Goal: Use online tool/utility: Utilize a website feature to perform a specific function

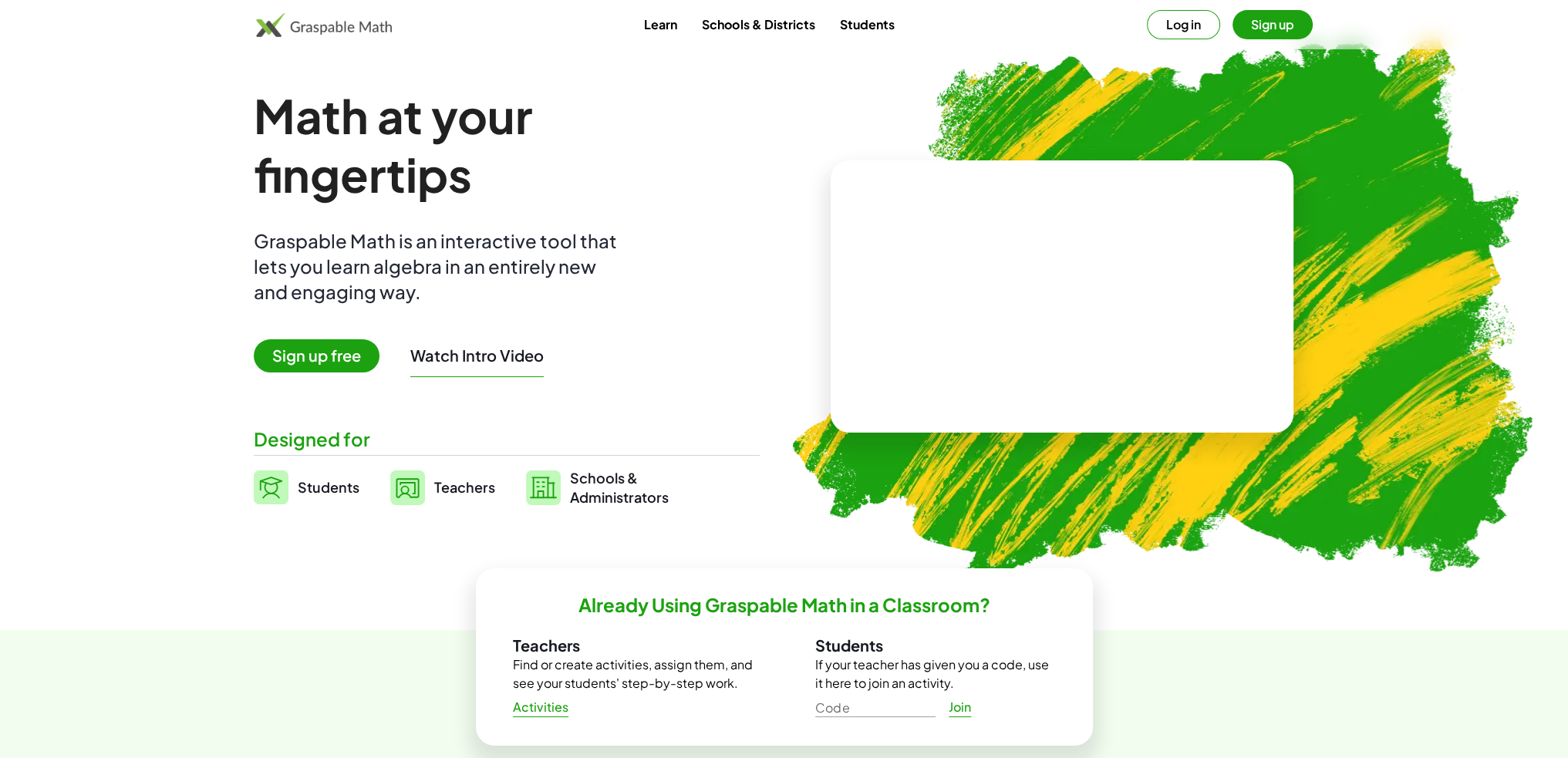
click at [1181, 25] on button "Log in" at bounding box center [1183, 25] width 73 height 29
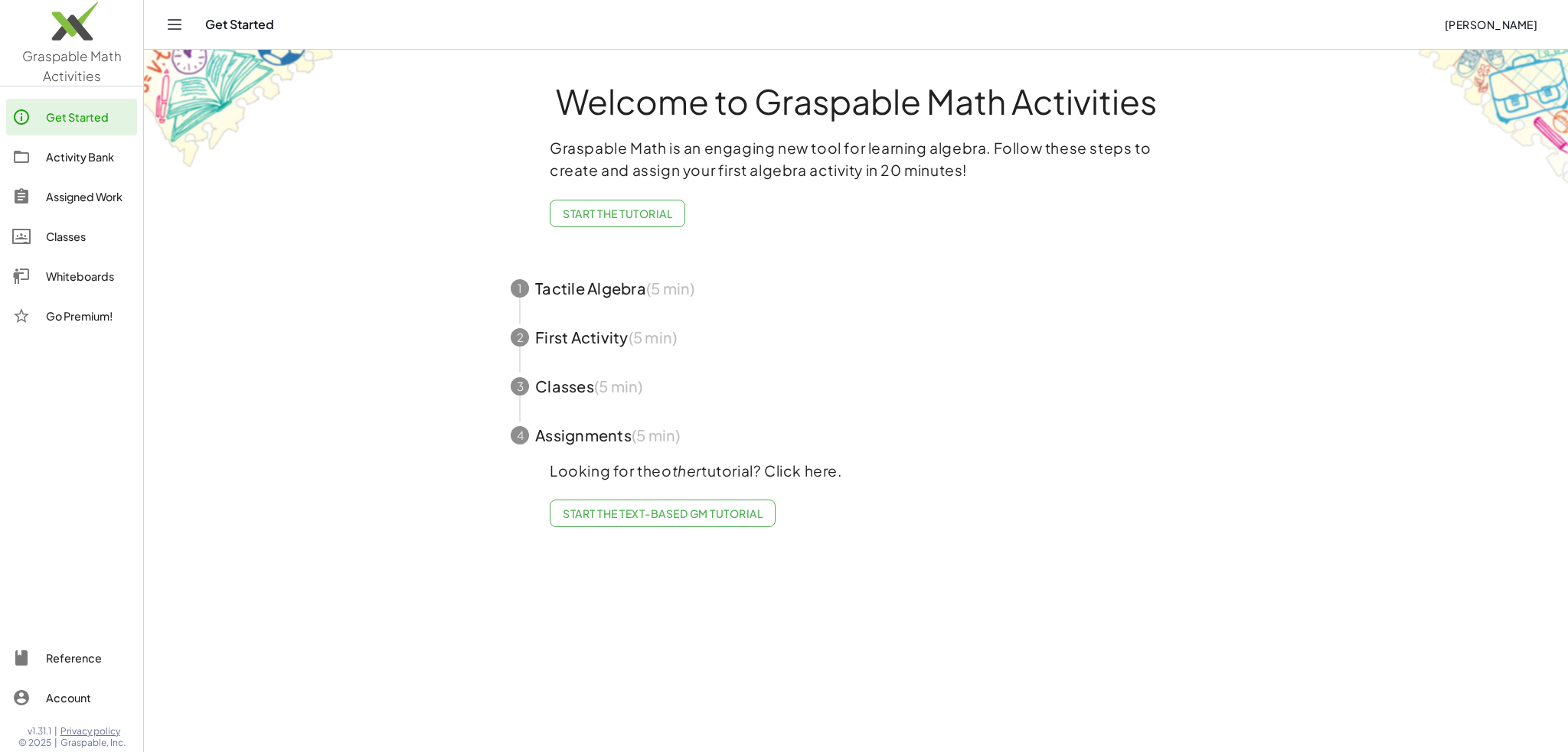
click at [70, 275] on div "Whiteboards" at bounding box center [88, 276] width 85 height 18
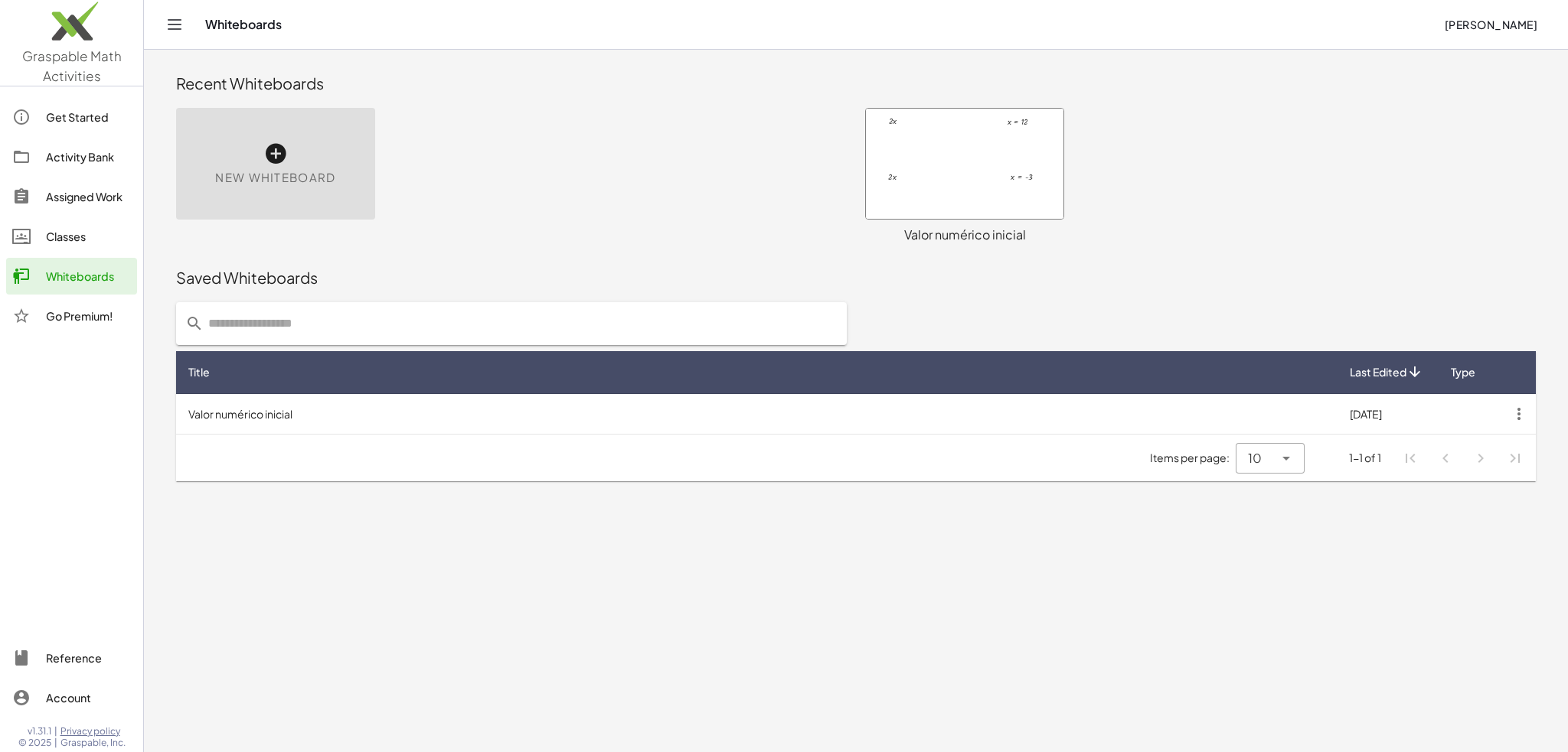
click at [251, 148] on div "New Whiteboard" at bounding box center [275, 164] width 199 height 111
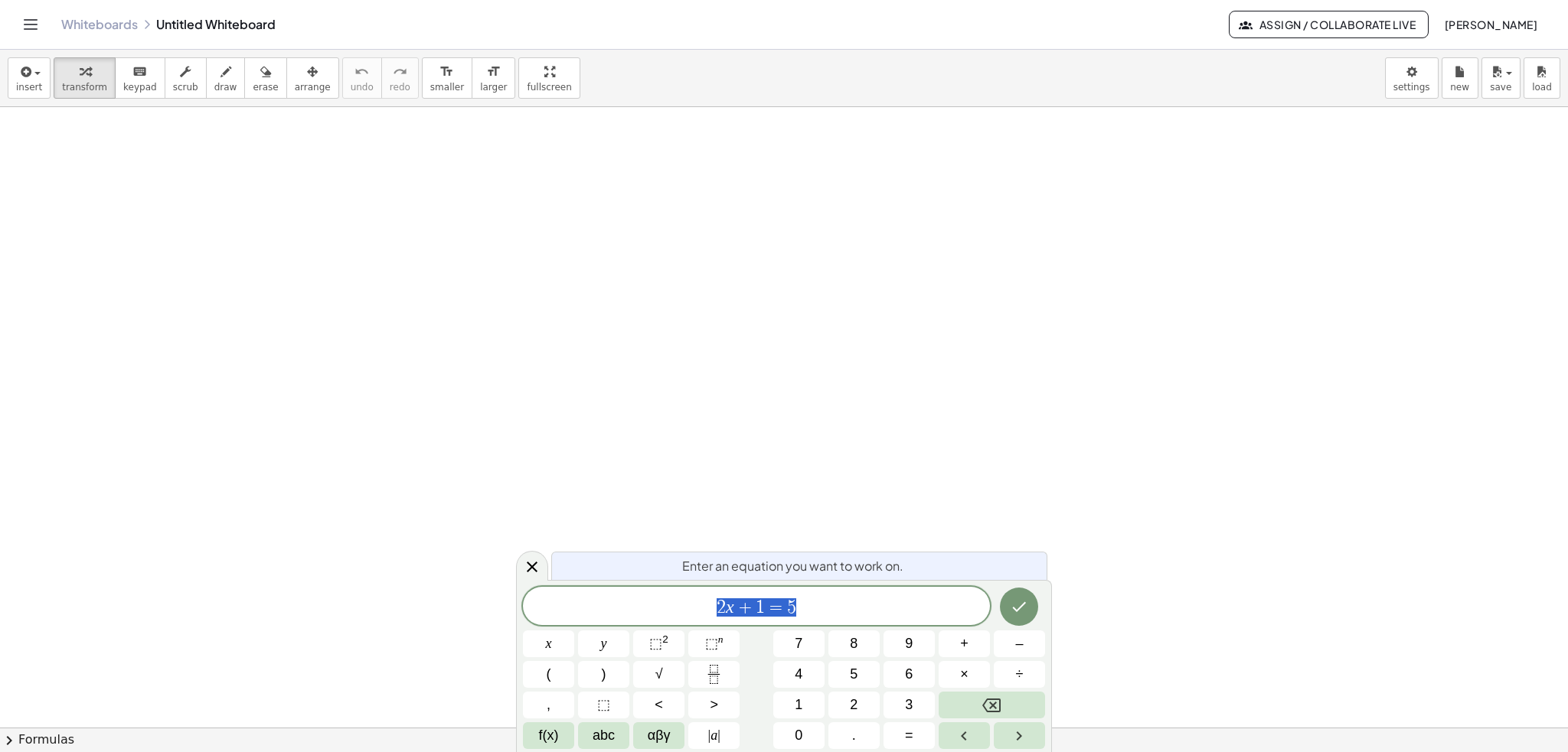
click at [823, 611] on span "2 x + 1 = 5" at bounding box center [757, 607] width 467 height 21
drag, startPoint x: 823, startPoint y: 610, endPoint x: 642, endPoint y: 599, distance: 181.3
click at [642, 599] on span "2 x + 1 = 5" at bounding box center [757, 607] width 467 height 21
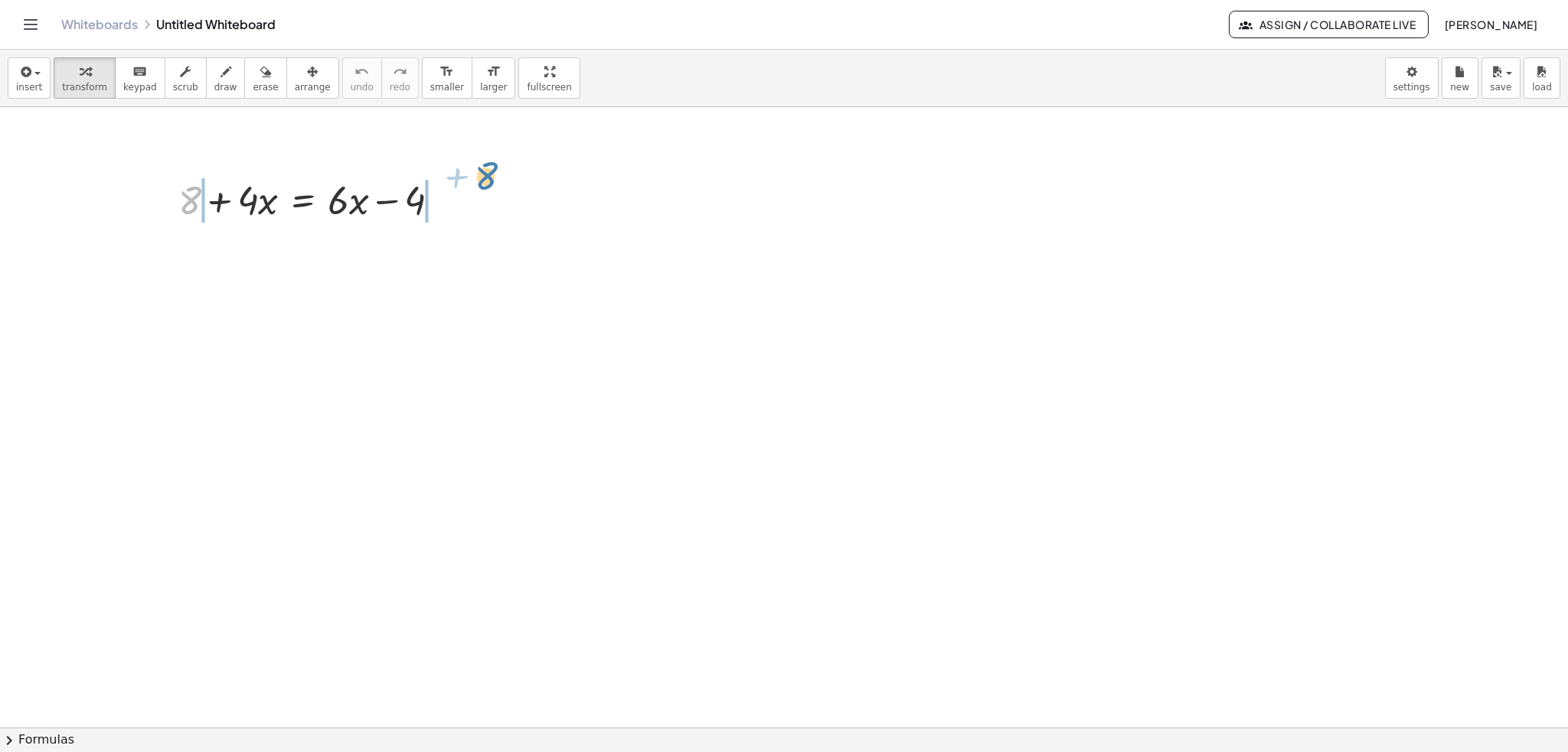
drag, startPoint x: 188, startPoint y: 198, endPoint x: 410, endPoint y: 146, distance: 228.0
click at [303, 202] on div at bounding box center [315, 199] width 289 height 52
click at [303, 203] on div at bounding box center [315, 199] width 289 height 52
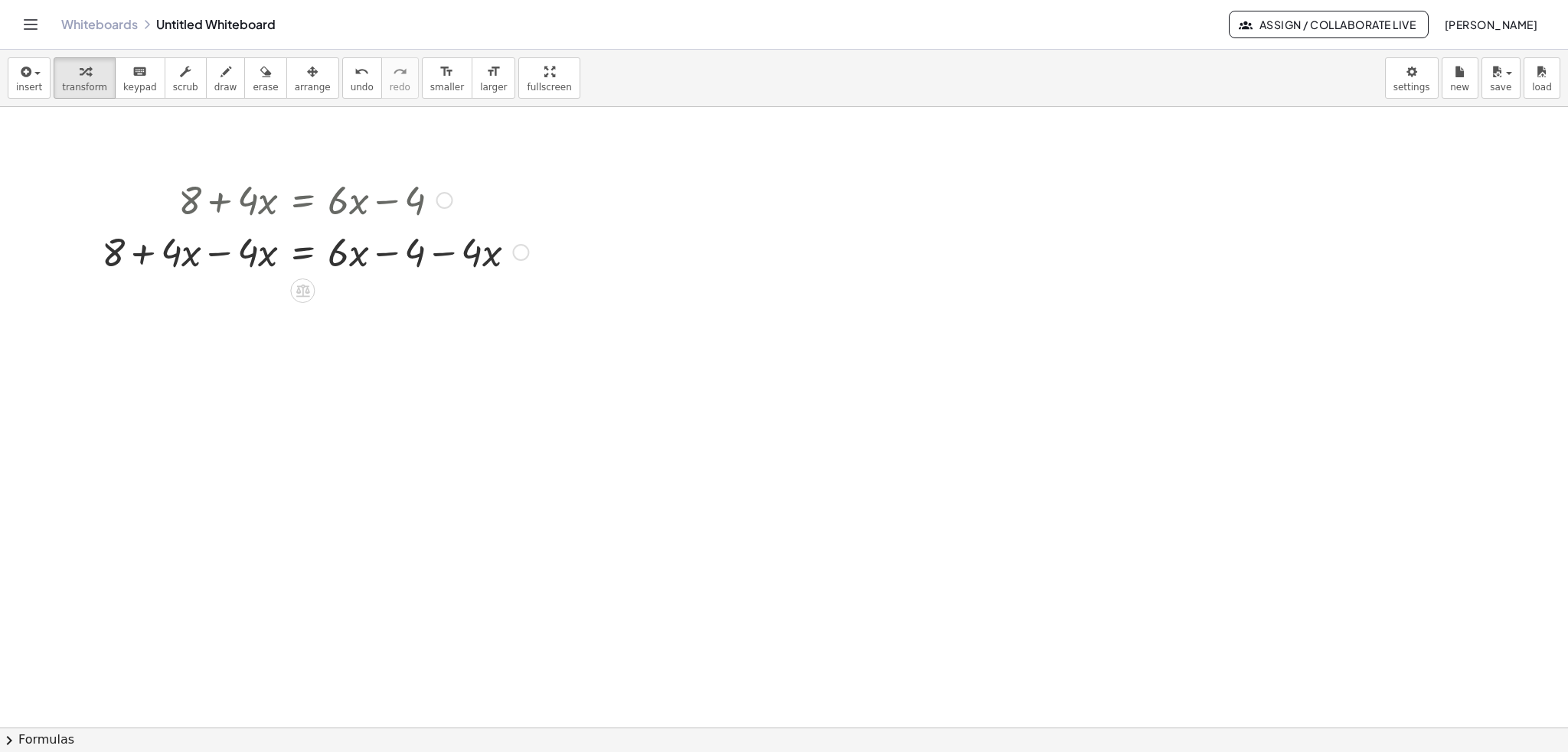
click at [217, 255] on div at bounding box center [315, 250] width 442 height 52
drag, startPoint x: 472, startPoint y: 308, endPoint x: 340, endPoint y: 298, distance: 132.4
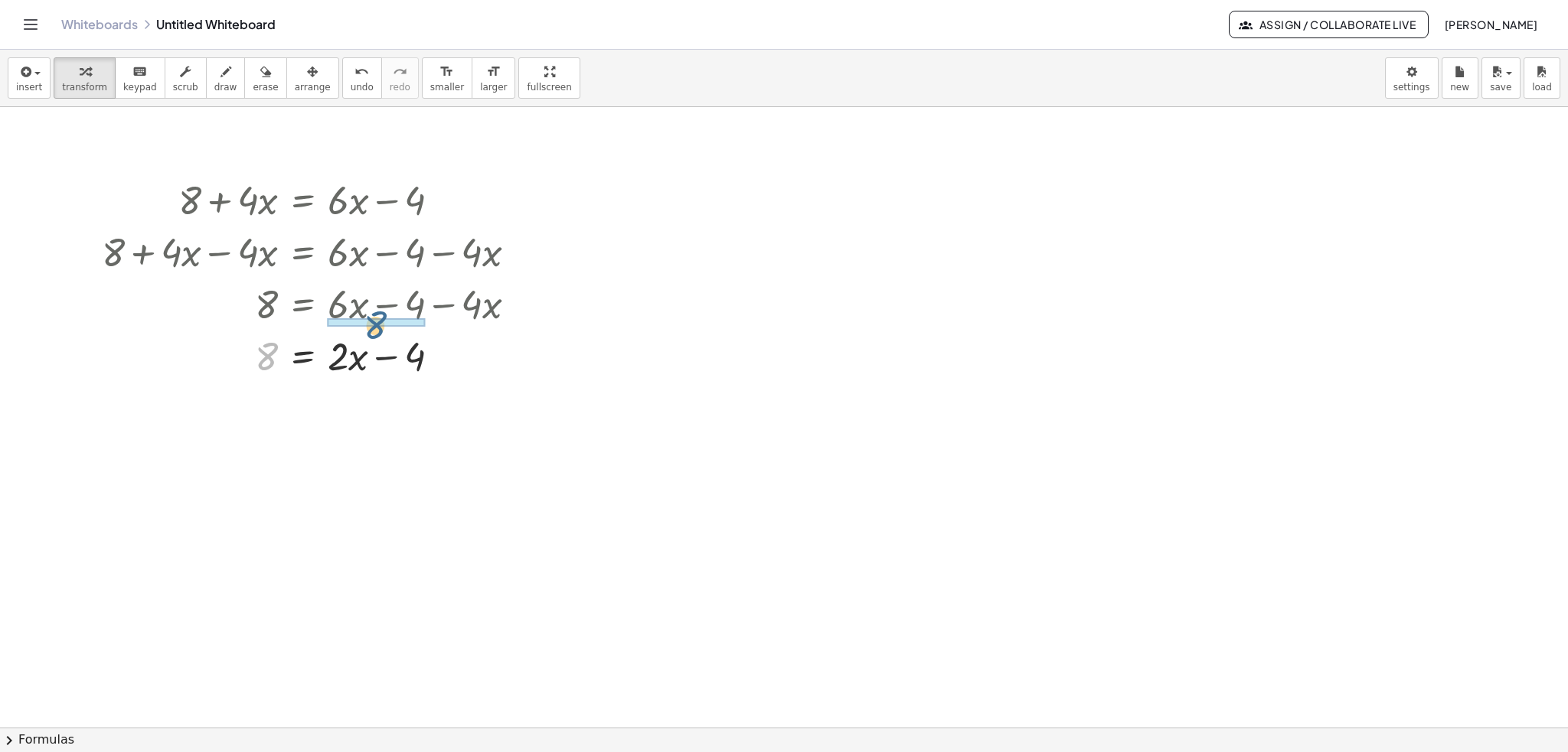
drag, startPoint x: 274, startPoint y: 352, endPoint x: 387, endPoint y: 321, distance: 117.2
drag, startPoint x: 270, startPoint y: 412, endPoint x: 407, endPoint y: 401, distance: 137.4
click at [402, 385] on div at bounding box center [315, 407] width 442 height 52
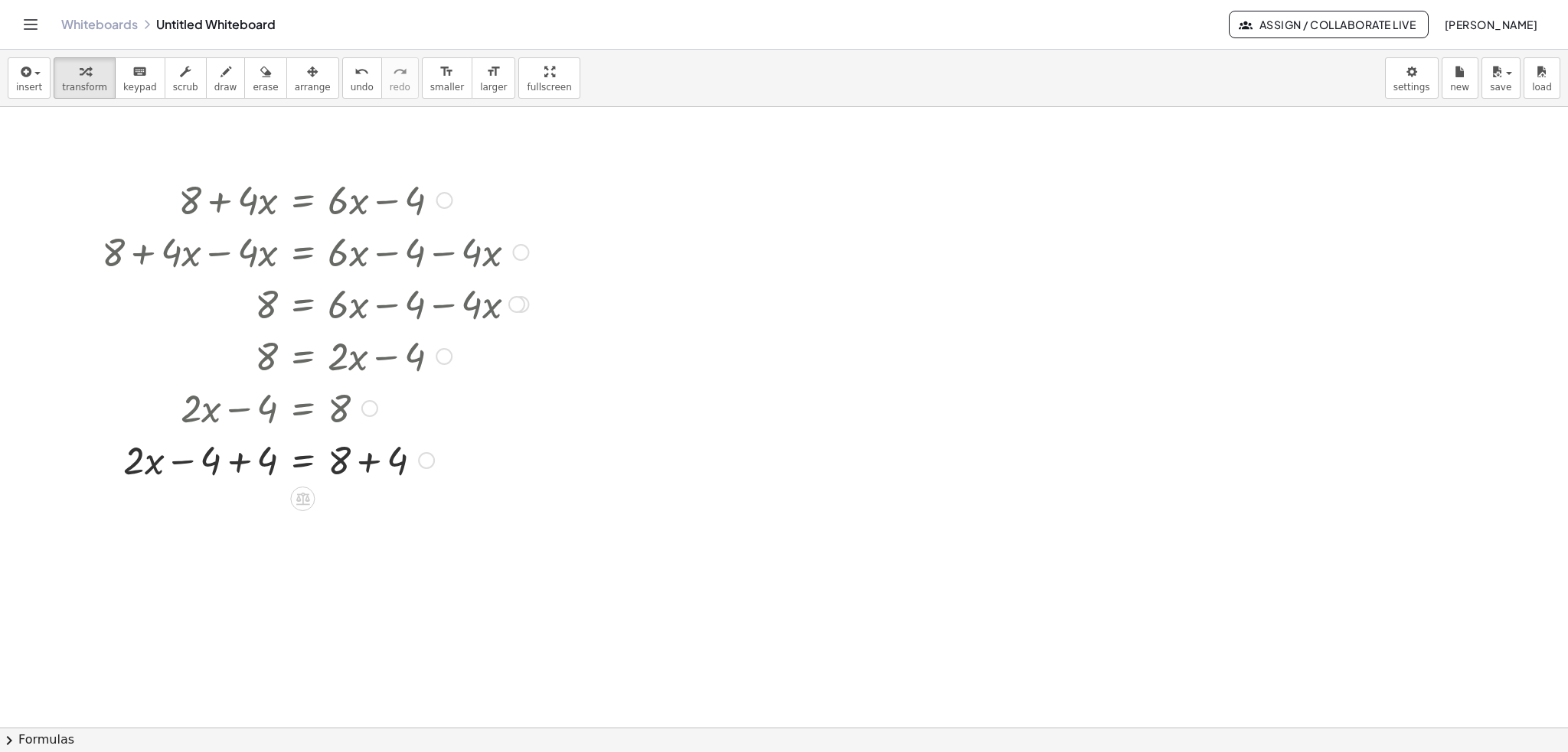
click at [232, 465] on div at bounding box center [315, 459] width 442 height 52
click at [365, 520] on div at bounding box center [315, 511] width 442 height 52
drag, startPoint x: 257, startPoint y: 571, endPoint x: 345, endPoint y: 630, distance: 105.9
click at [345, 630] on div "+ 8 + · 4 · x = + · 6 · x − 4 + 8 + · 4 · x − · 4 · x = + · 6 · x − 4 − · 4 · x…" at bounding box center [784, 729] width 1568 height 1243
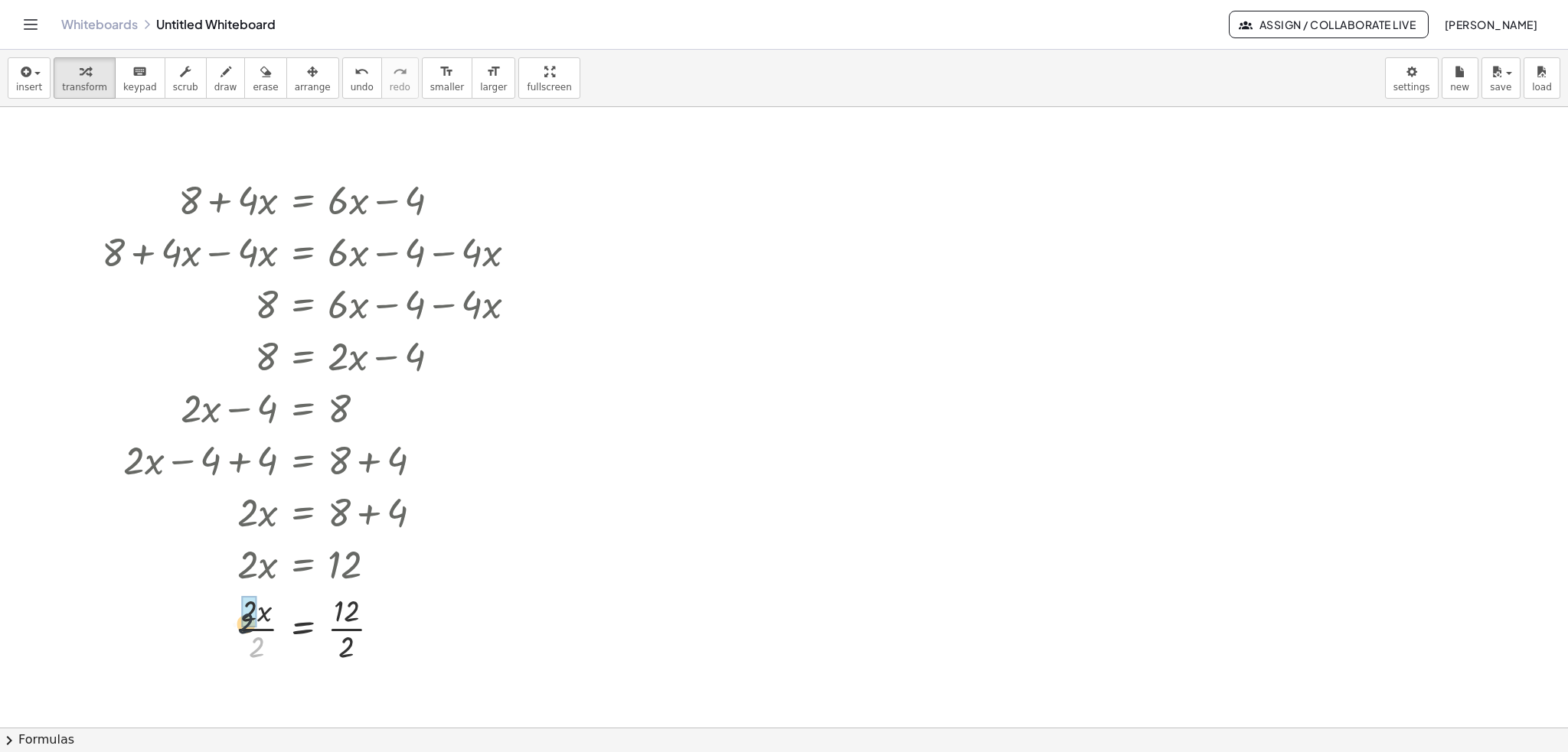
drag, startPoint x: 256, startPoint y: 652, endPoint x: 246, endPoint y: 619, distance: 34.5
click at [344, 625] on div at bounding box center [315, 627] width 442 height 76
click at [908, 252] on div at bounding box center [784, 729] width 1568 height 1243
click at [983, 292] on div at bounding box center [1098, 282] width 350 height 52
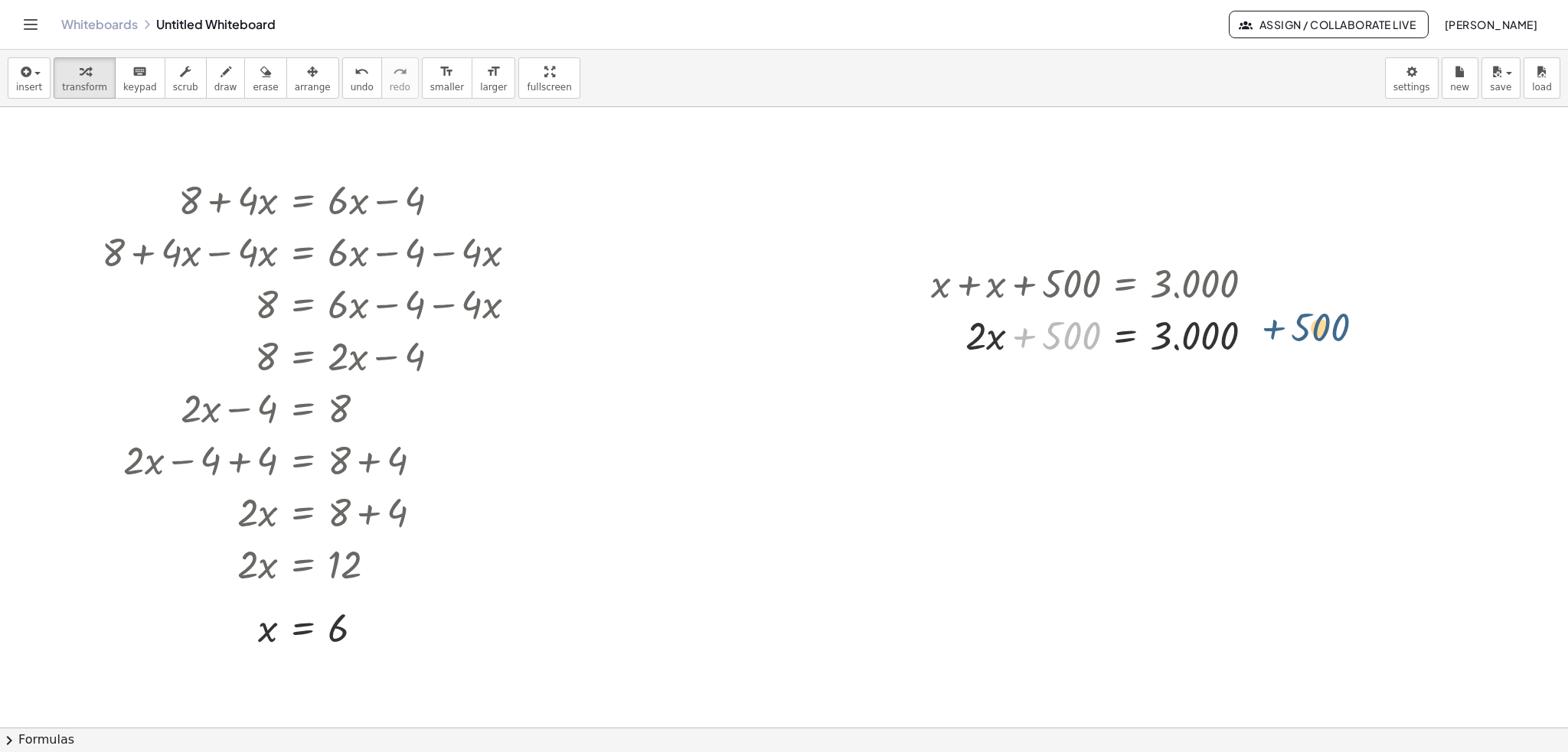
drag, startPoint x: 1060, startPoint y: 334, endPoint x: 1320, endPoint y: 333, distance: 260.0
drag, startPoint x: 1069, startPoint y: 339, endPoint x: 1272, endPoint y: 330, distance: 203.2
click at [1272, 330] on div at bounding box center [1098, 334] width 350 height 52
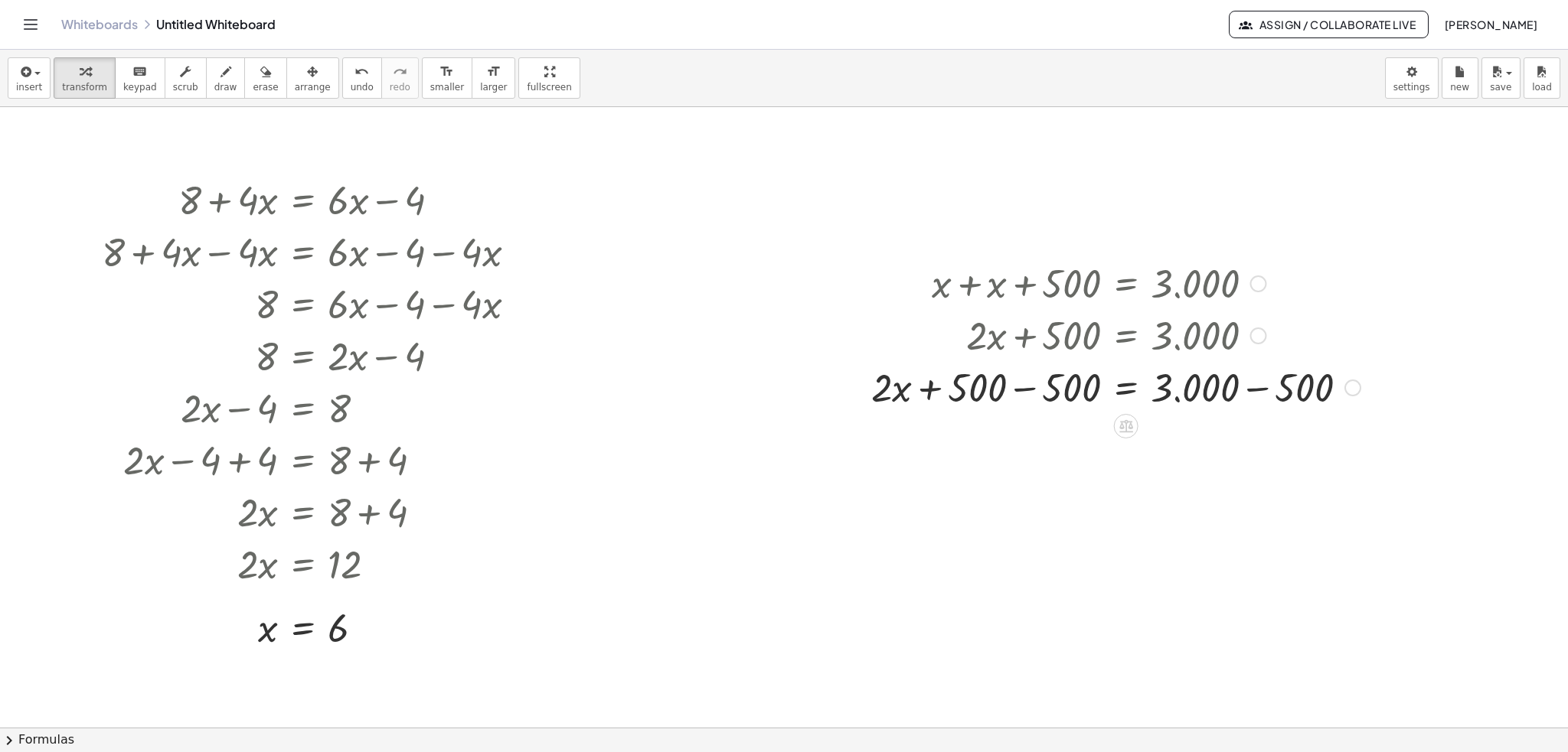
click at [1001, 400] on div at bounding box center [1116, 386] width 504 height 52
click at [1045, 388] on div at bounding box center [1116, 386] width 504 height 52
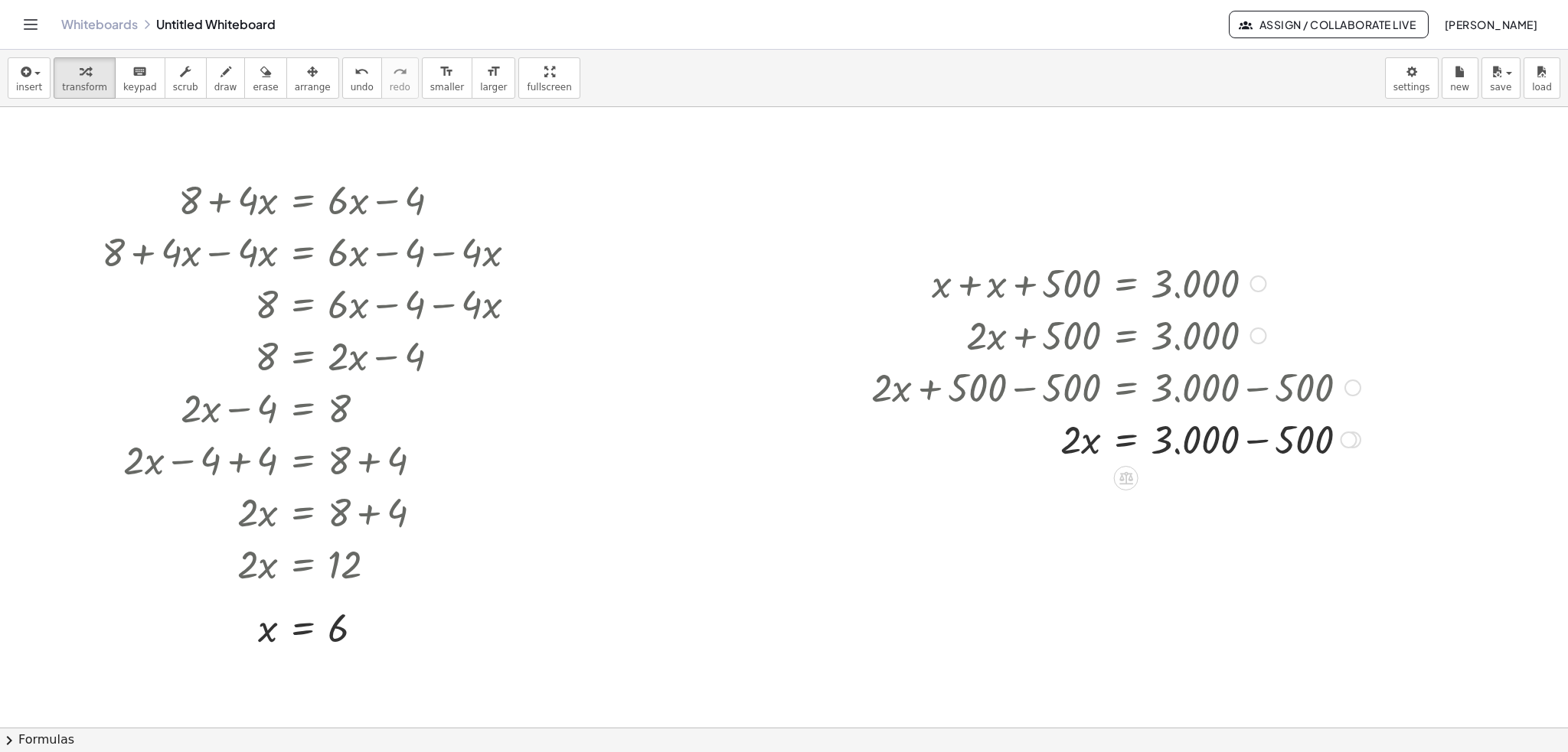
click at [1247, 441] on div at bounding box center [1116, 438] width 504 height 52
drag, startPoint x: 1072, startPoint y: 496, endPoint x: 1188, endPoint y: 536, distance: 122.7
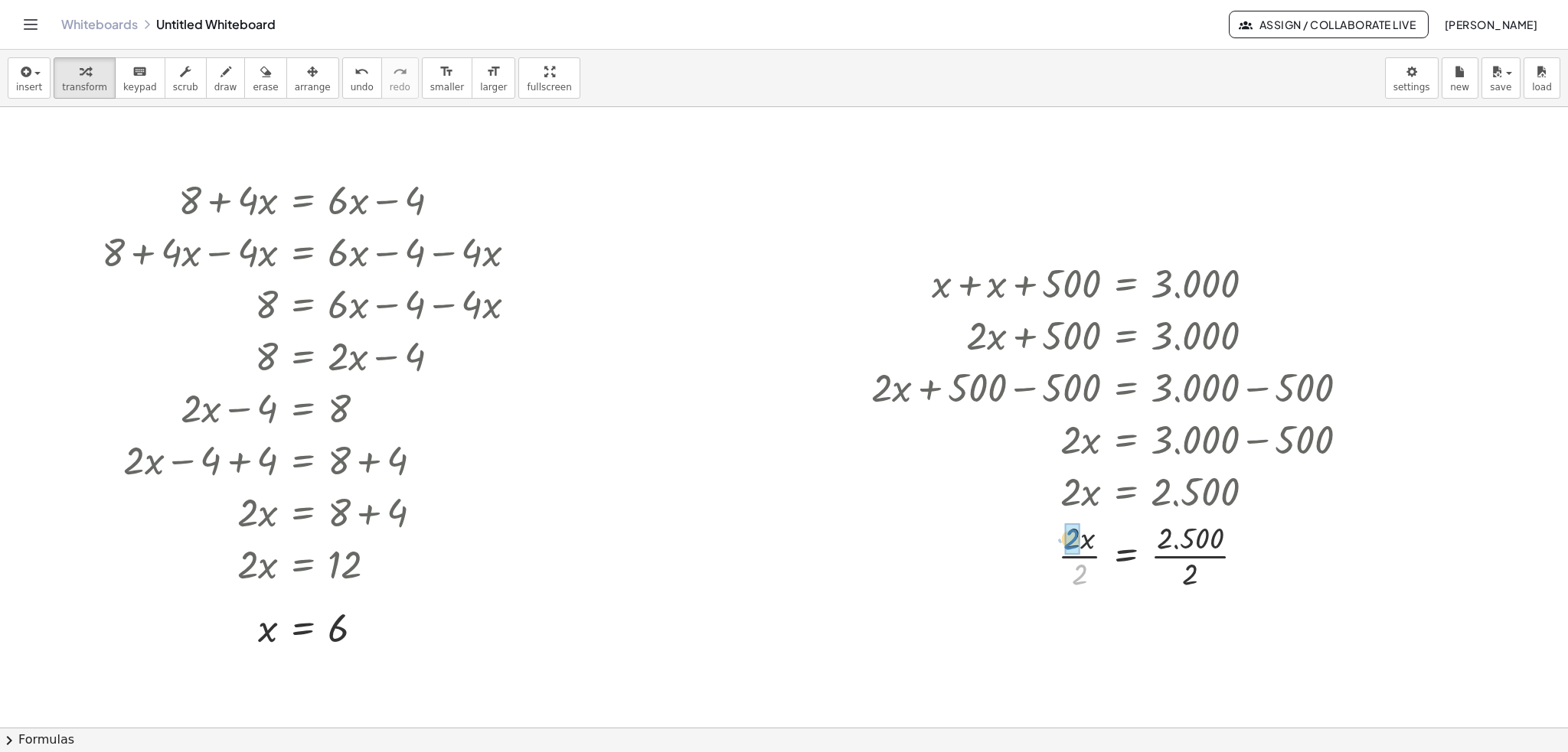
drag, startPoint x: 1083, startPoint y: 576, endPoint x: 1074, endPoint y: 541, distance: 36.1
click at [1200, 632] on div at bounding box center [1116, 631] width 504 height 76
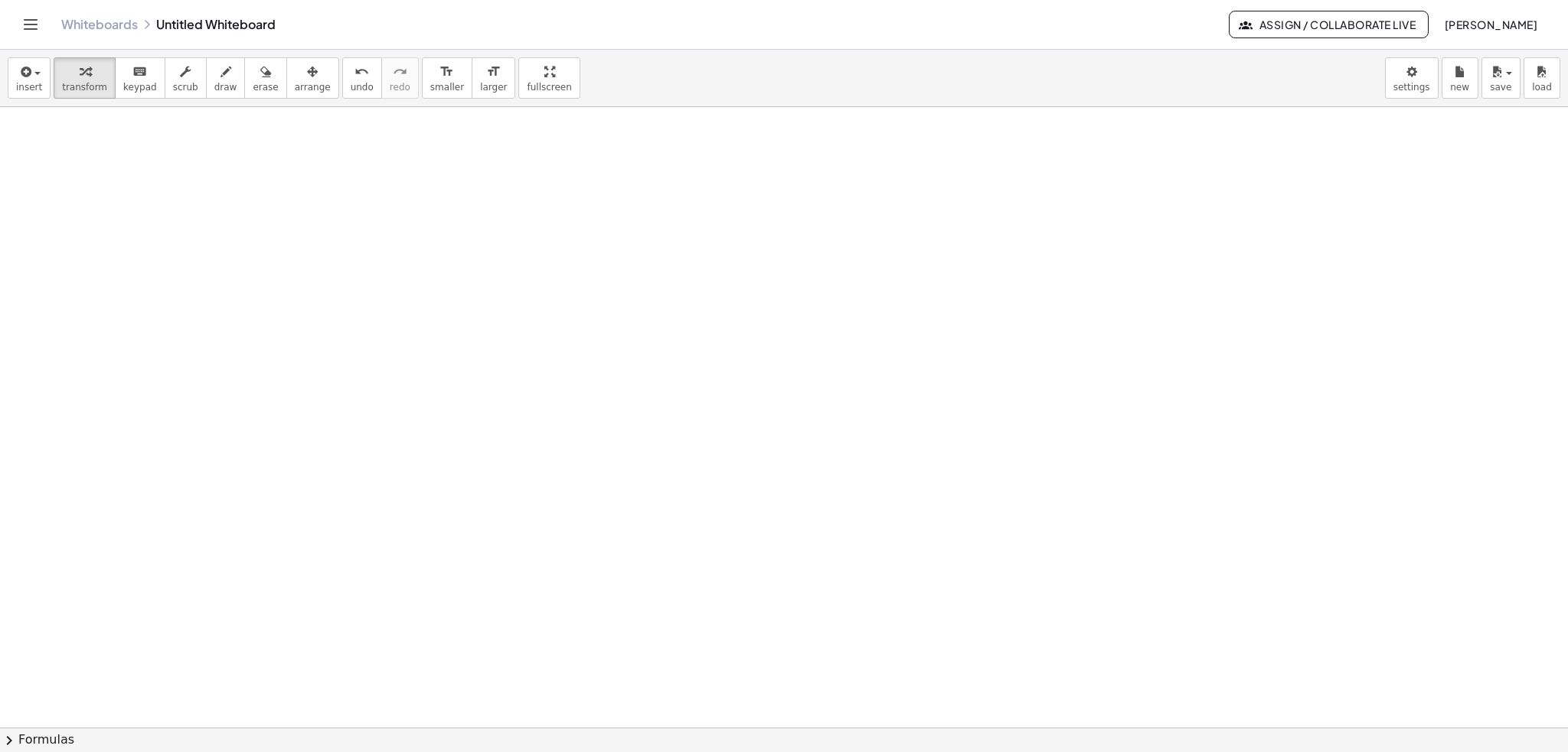
scroll to position [622, 0]
click at [590, 323] on div at bounding box center [784, 418] width 1568 height 1864
click at [669, 366] on div at bounding box center [678, 365] width 144 height 76
drag, startPoint x: 593, startPoint y: 466, endPoint x: 636, endPoint y: 446, distance: 47.4
click at [723, 503] on div at bounding box center [677, 507] width 205 height 52
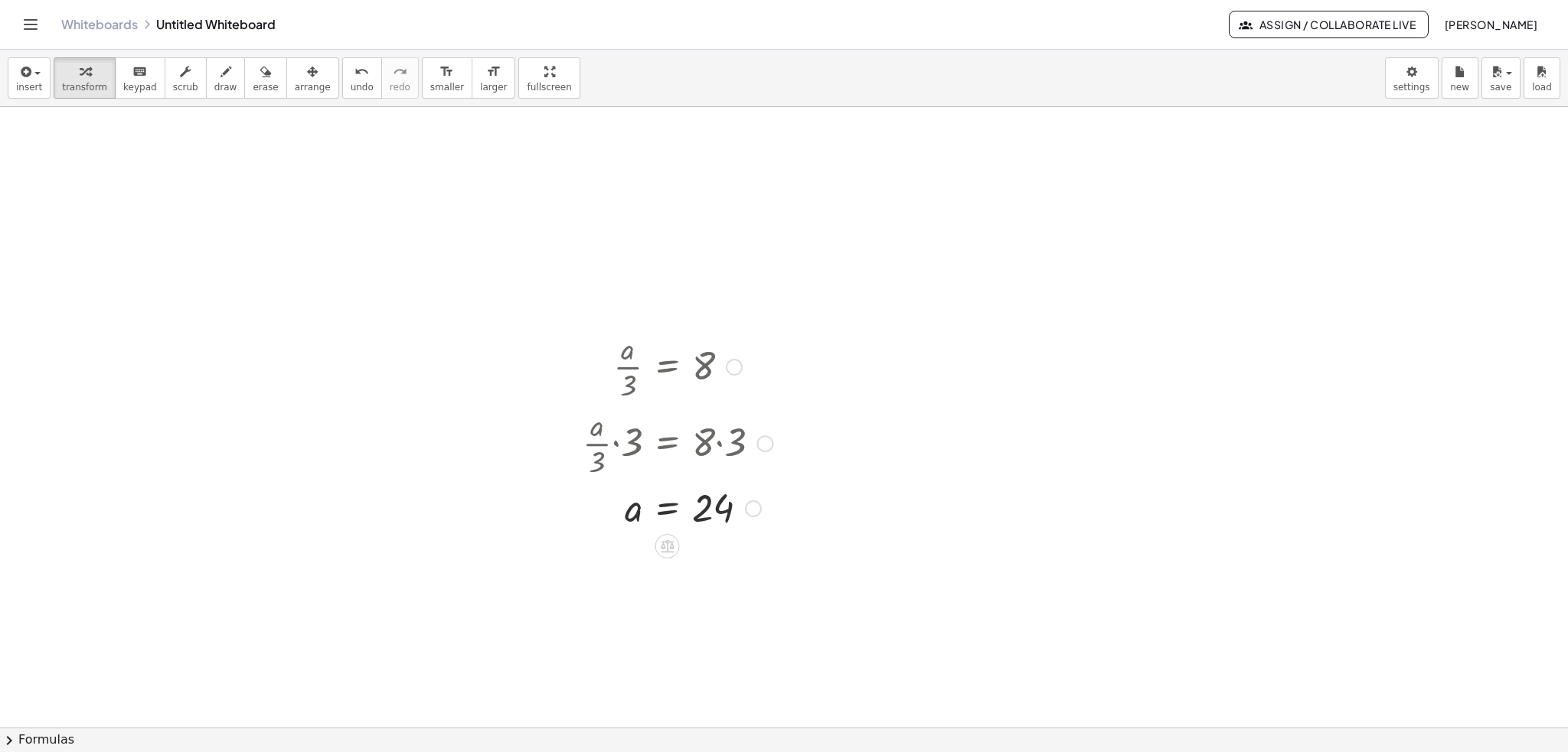
drag, startPoint x: 757, startPoint y: 556, endPoint x: 769, endPoint y: 502, distance: 55.3
click at [667, 509] on div "a = 24" at bounding box center [667, 509] width 0 height 0
click at [1171, 303] on div at bounding box center [784, 418] width 1568 height 1864
click at [1277, 339] on div at bounding box center [1269, 334] width 166 height 52
drag, startPoint x: 1215, startPoint y: 418, endPoint x: 1208, endPoint y: 382, distance: 36.7
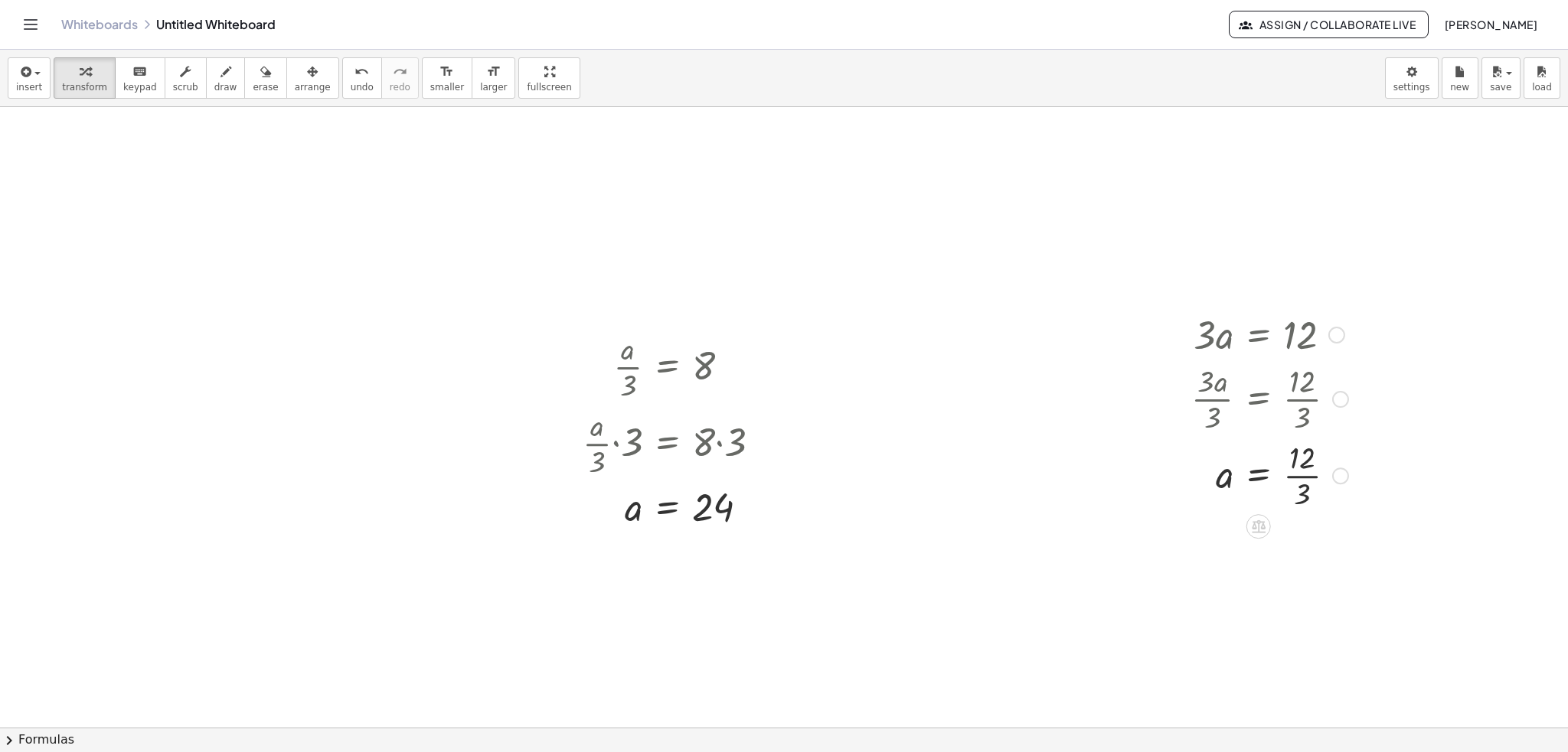
click at [1305, 475] on div at bounding box center [1269, 474] width 172 height 76
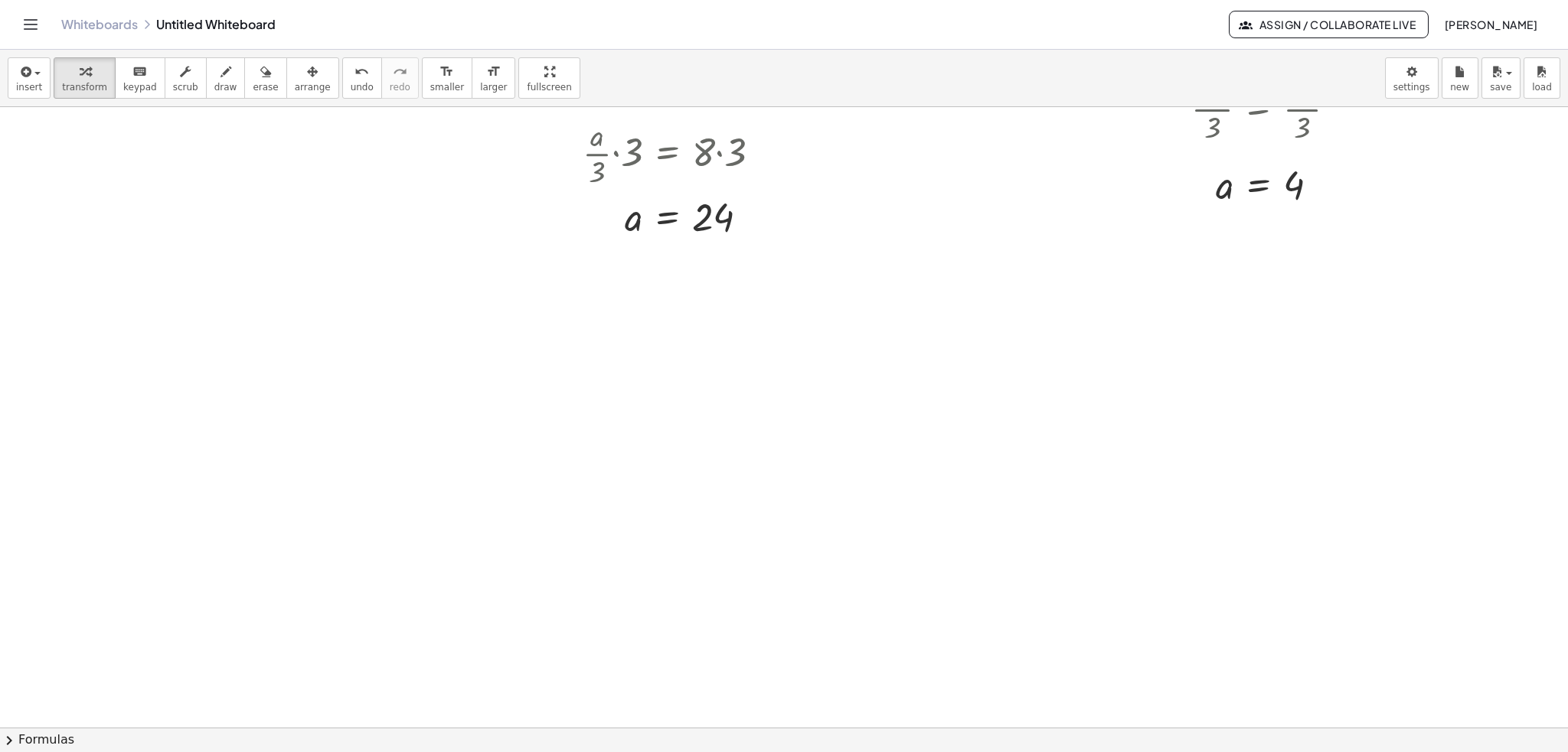
scroll to position [1004, 0]
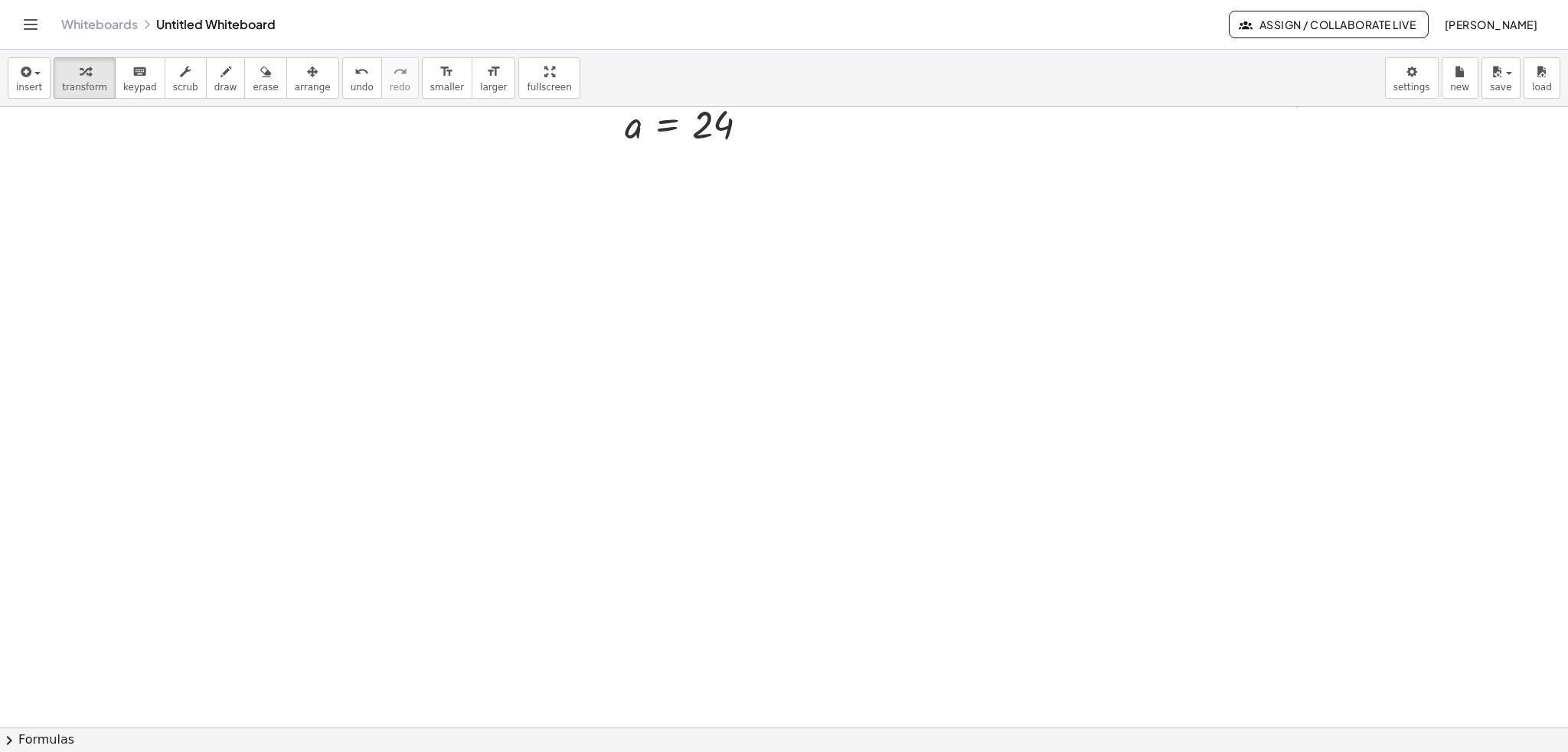
click at [447, 309] on div at bounding box center [784, 35] width 1568 height 1864
click at [486, 75] on icon "format_size" at bounding box center [493, 71] width 15 height 18
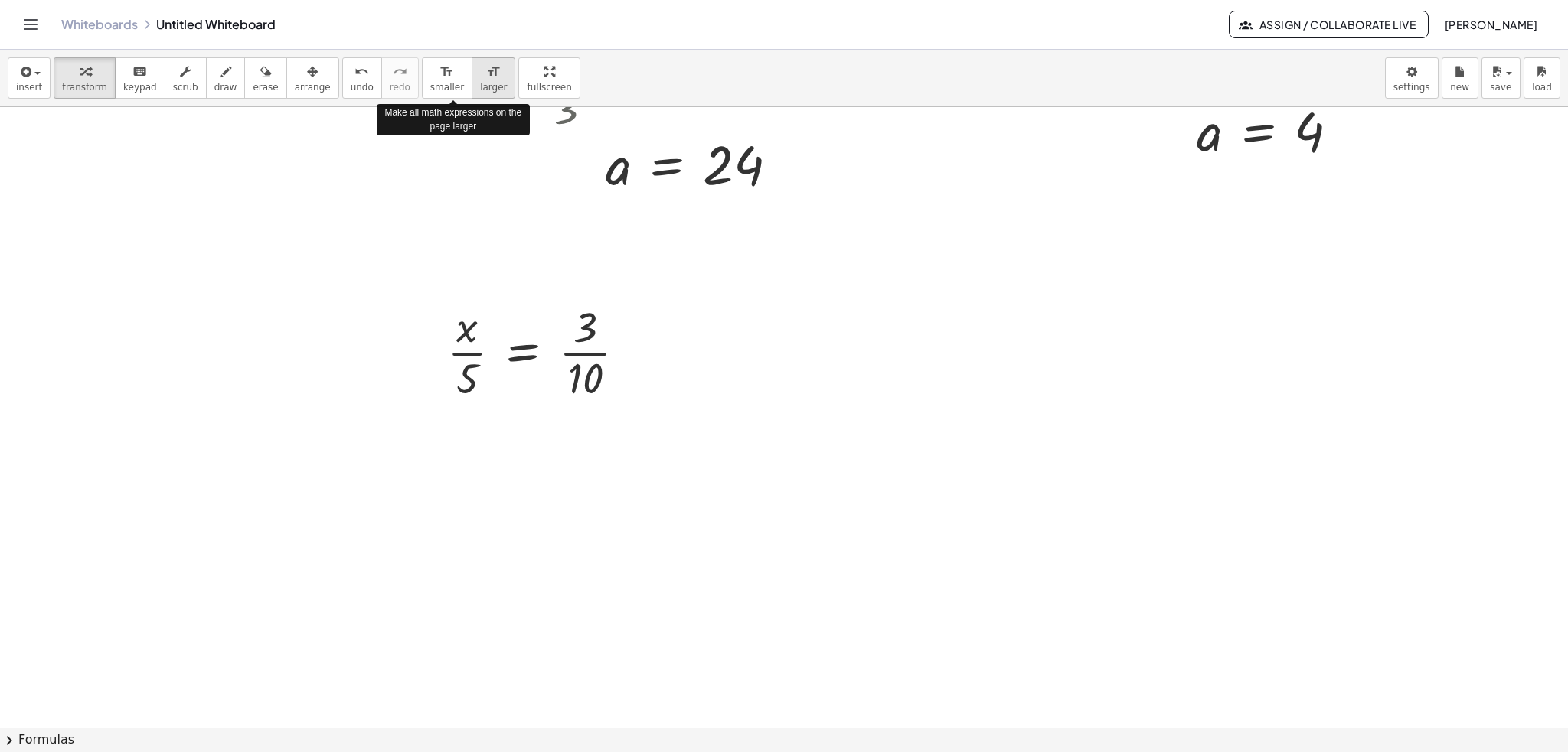
click at [486, 75] on icon "format_size" at bounding box center [493, 71] width 15 height 18
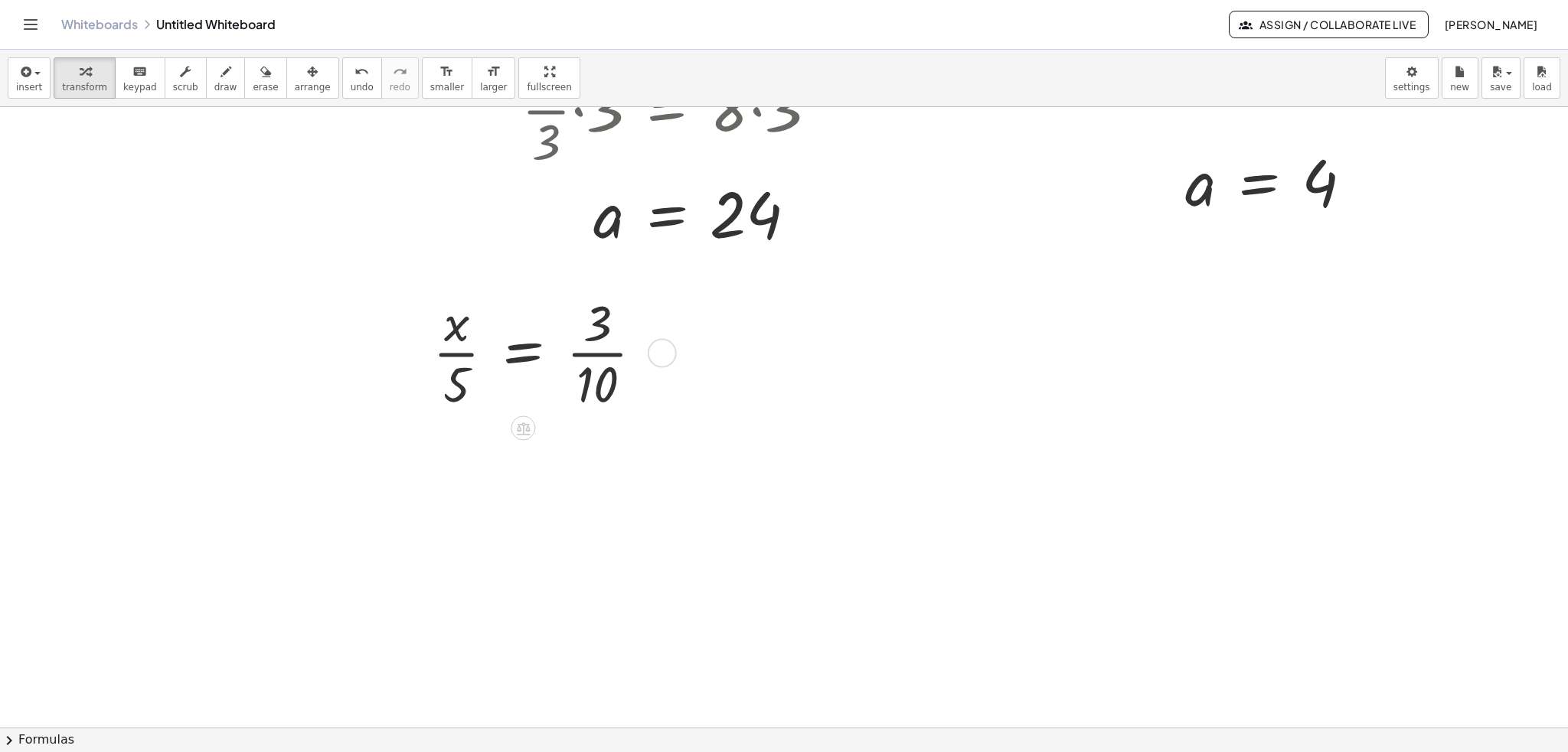
click at [522, 354] on div at bounding box center [544, 352] width 238 height 126
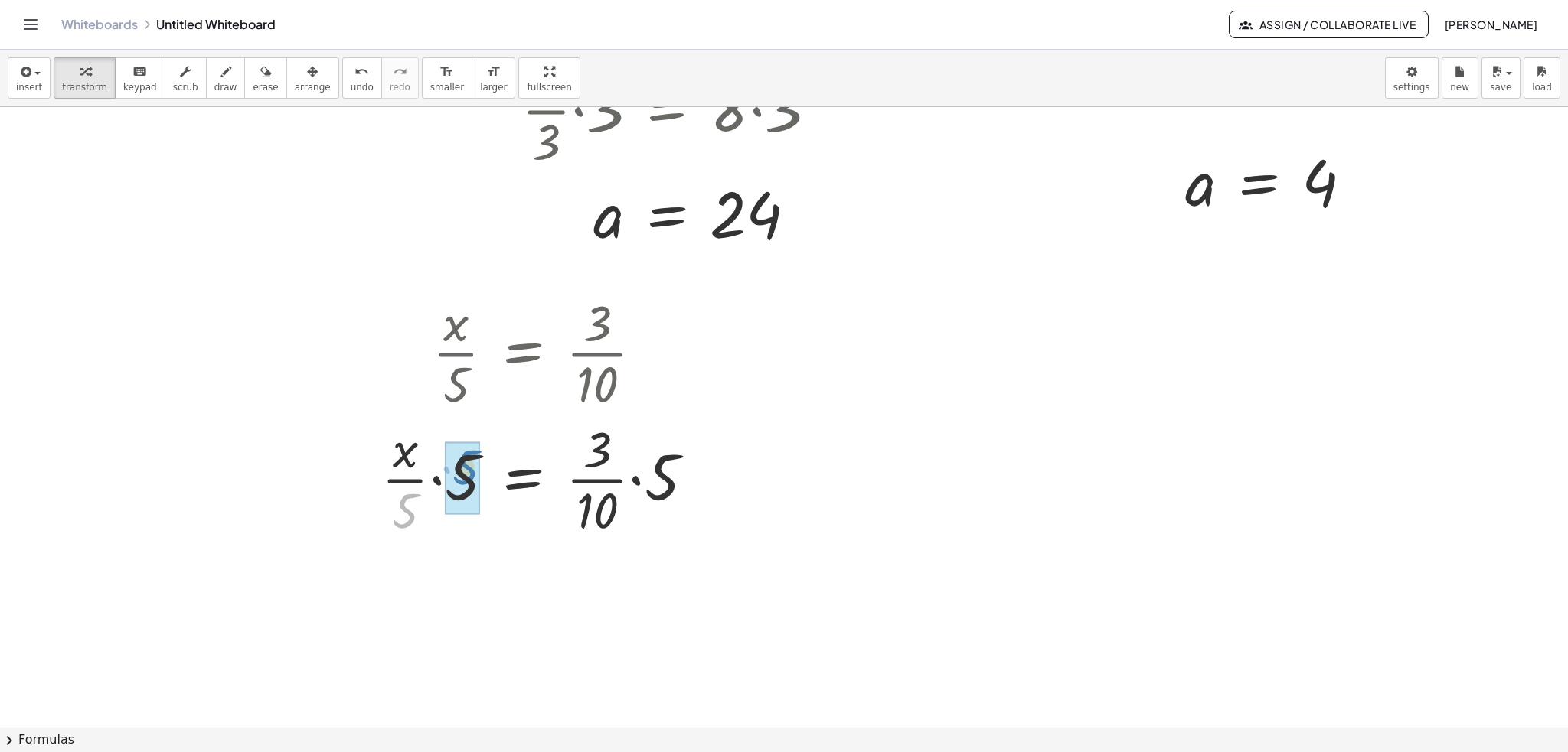
drag, startPoint x: 409, startPoint y: 512, endPoint x: 469, endPoint y: 468, distance: 74.4
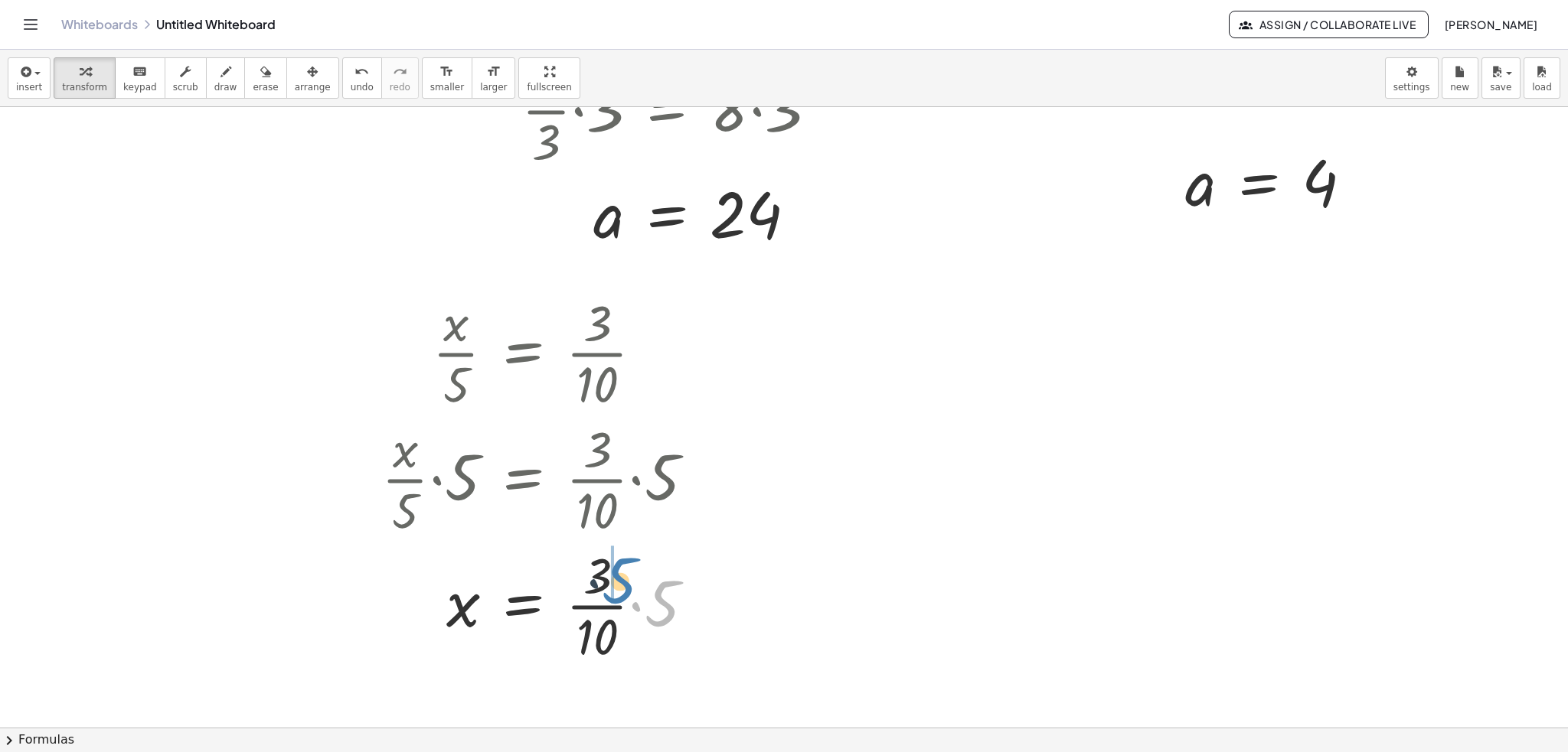
drag, startPoint x: 668, startPoint y: 605, endPoint x: 624, endPoint y: 581, distance: 50.1
click at [624, 581] on div at bounding box center [544, 604] width 341 height 126
click at [594, 584] on div at bounding box center [544, 604] width 341 height 126
click at [612, 574] on div at bounding box center [544, 604] width 341 height 126
click at [594, 602] on div at bounding box center [544, 604] width 341 height 126
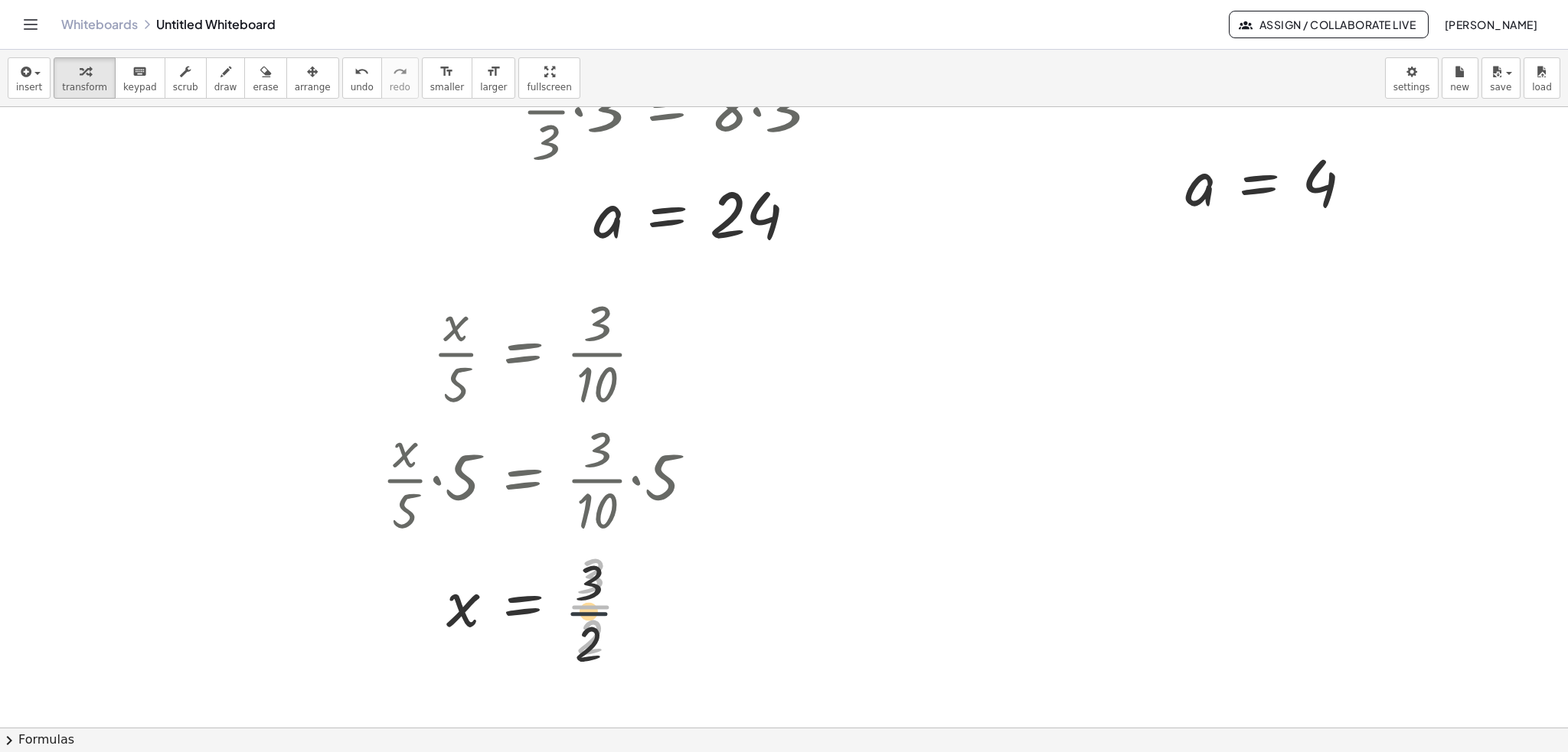
drag, startPoint x: 643, startPoint y: 619, endPoint x: 640, endPoint y: 635, distance: 16.3
click at [640, 635] on div at bounding box center [544, 604] width 341 height 126
drag, startPoint x: 640, startPoint y: 615, endPoint x: 659, endPoint y: 624, distance: 21.0
click at [523, 613] on div "x = · 3 · 2" at bounding box center [523, 613] width 0 height 0
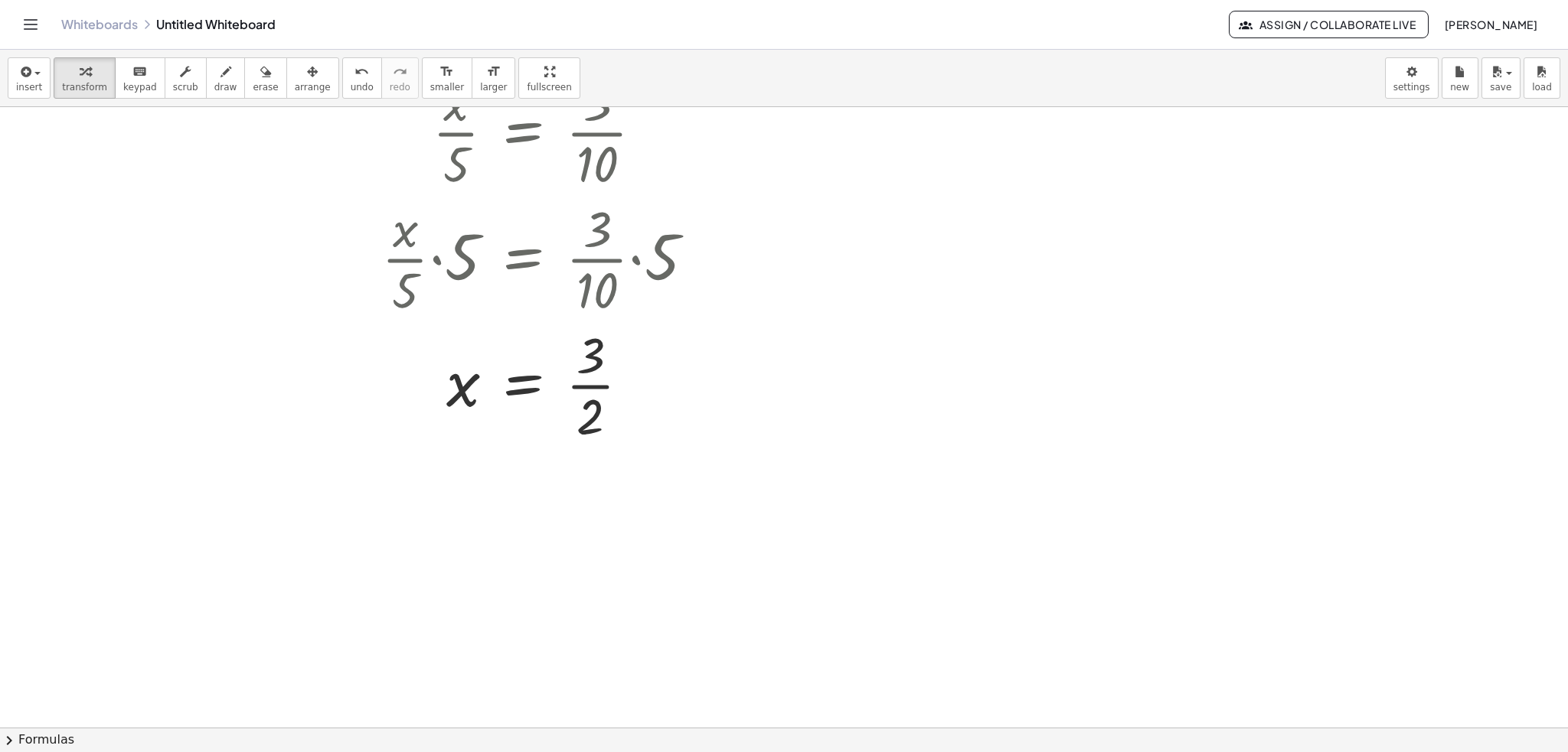
scroll to position [1234, 0]
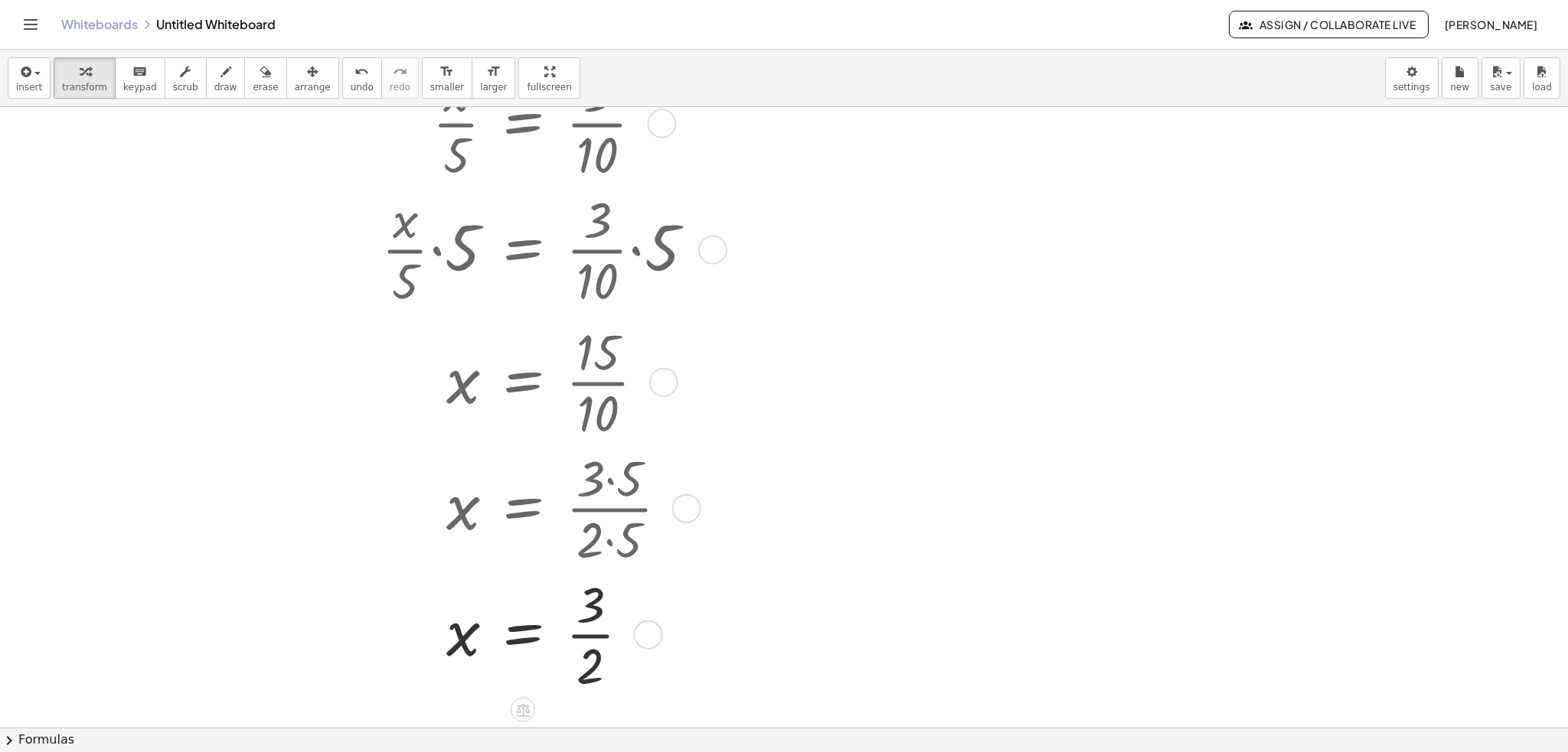
drag, startPoint x: 649, startPoint y: 376, endPoint x: 617, endPoint y: 660, distance: 285.8
click at [523, 635] on div "x = · 3 · 2" at bounding box center [523, 635] width 0 height 0
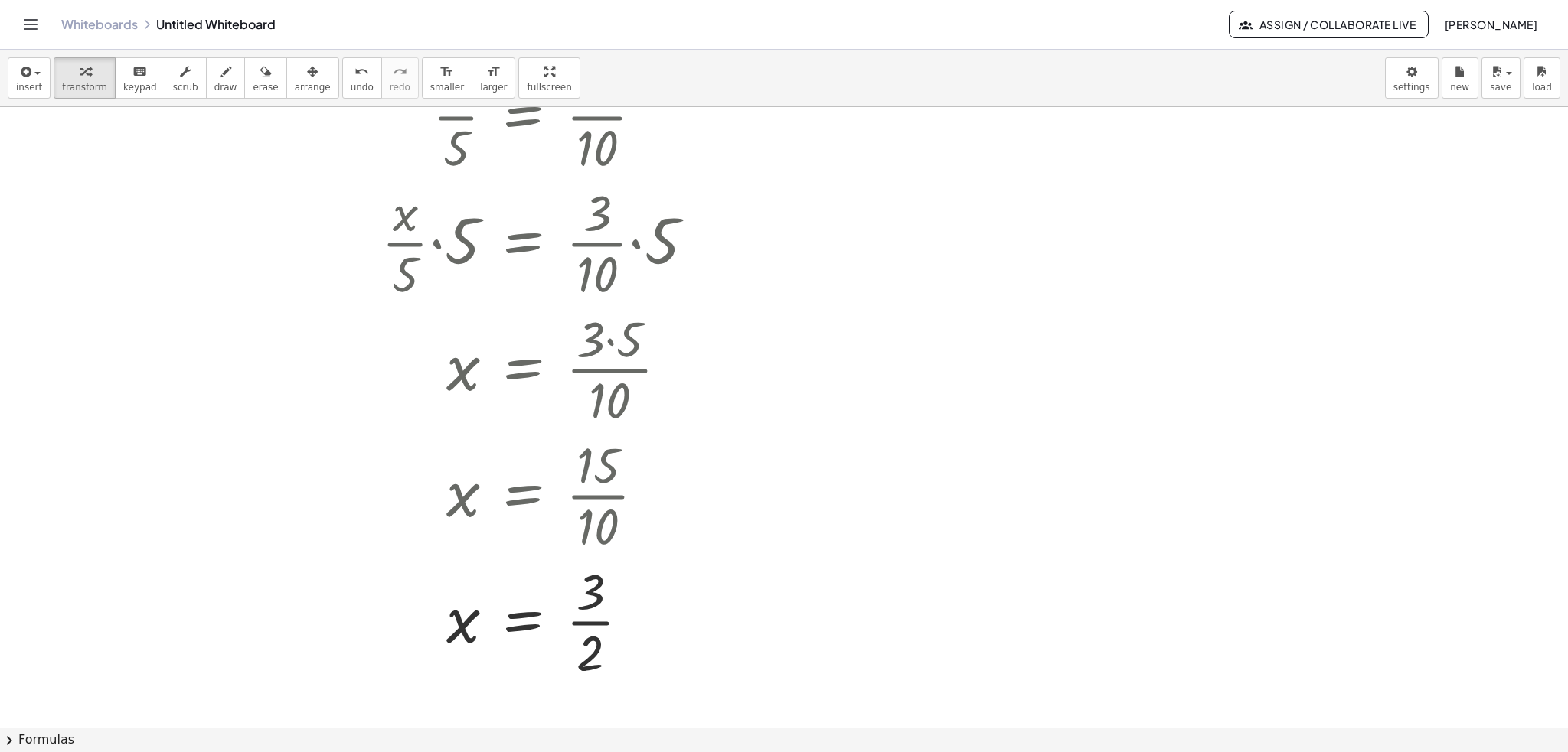
scroll to position [1243, 0]
